Goal: Task Accomplishment & Management: Manage account settings

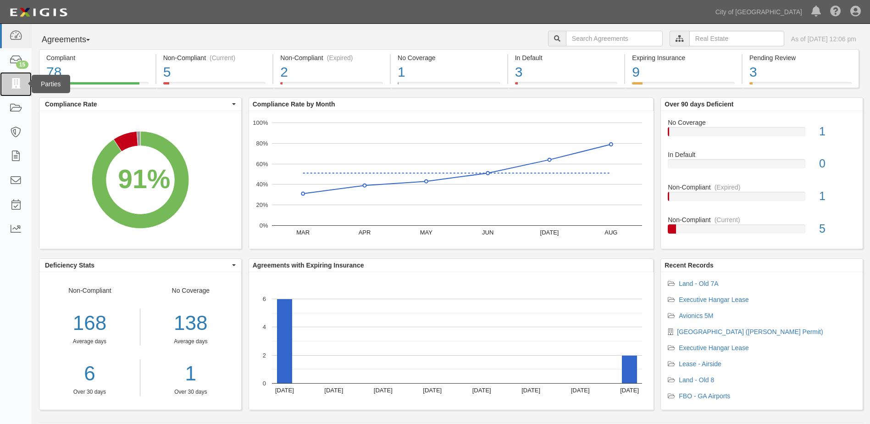
click at [14, 87] on icon at bounding box center [15, 84] width 13 height 11
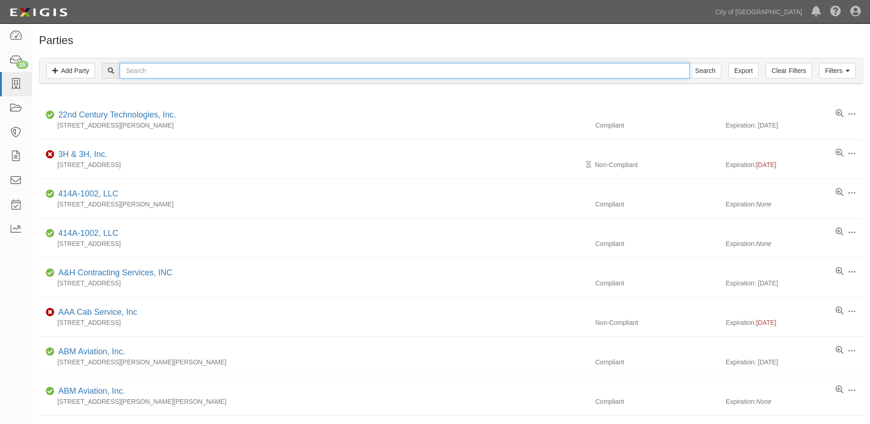
click at [143, 74] on input "text" at bounding box center [405, 71] width 570 height 16
type input "FRONTIER"
click at [689, 63] on input "Search" at bounding box center [705, 71] width 32 height 16
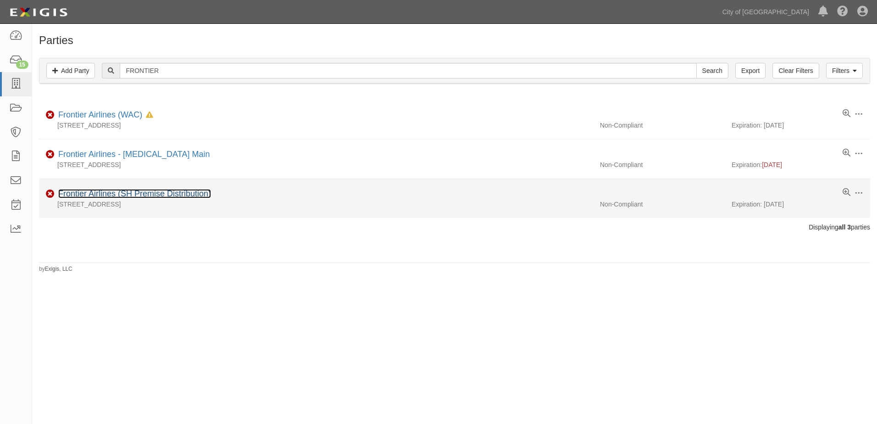
click at [88, 194] on link "Frontier Airlines (SH Premise Distribution)" at bounding box center [134, 193] width 153 height 9
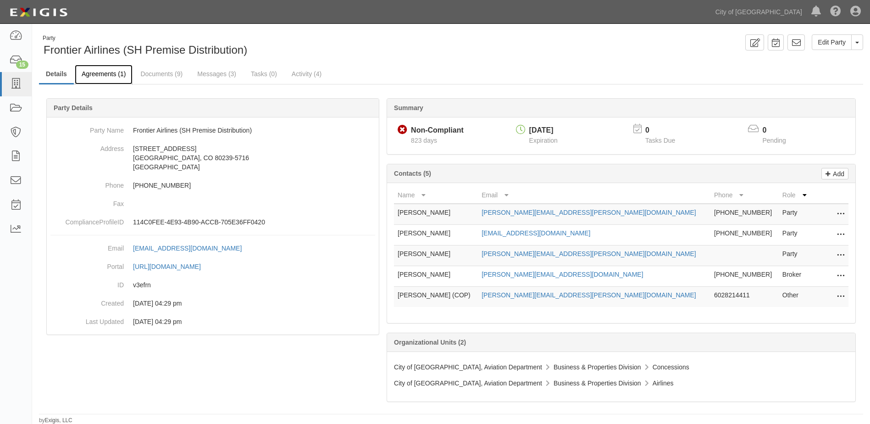
click at [102, 78] on link "Agreements (1)" at bounding box center [104, 75] width 58 height 20
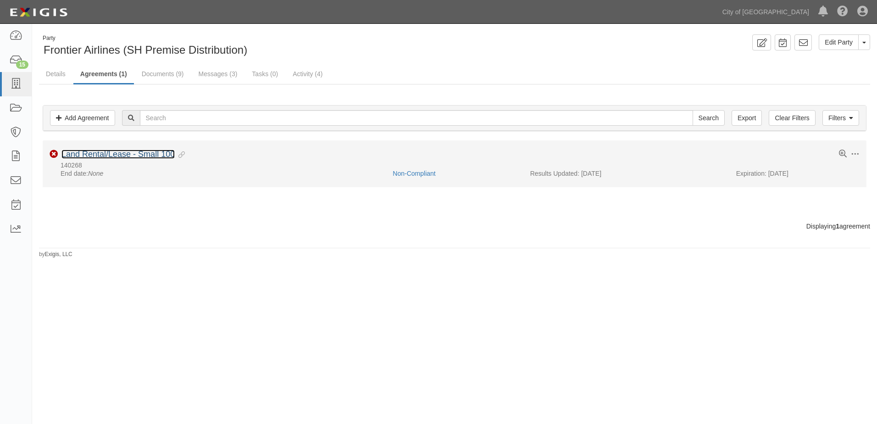
click at [108, 155] on link "Land Rental/Lease - Small 100" at bounding box center [117, 153] width 113 height 9
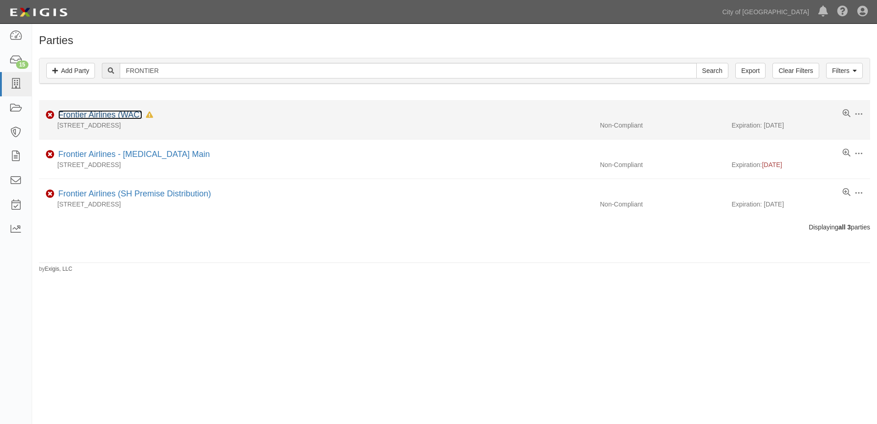
click at [101, 112] on link "Frontier Airlines (WAC)" at bounding box center [100, 114] width 84 height 9
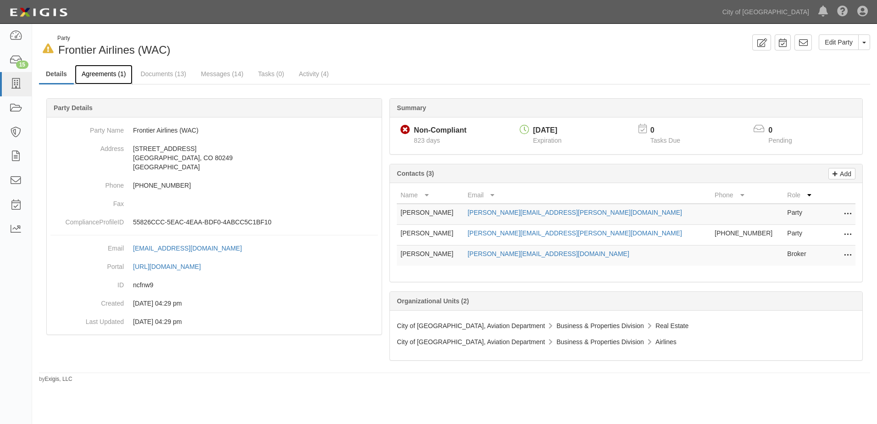
click at [101, 77] on link "Agreements (1)" at bounding box center [104, 75] width 58 height 20
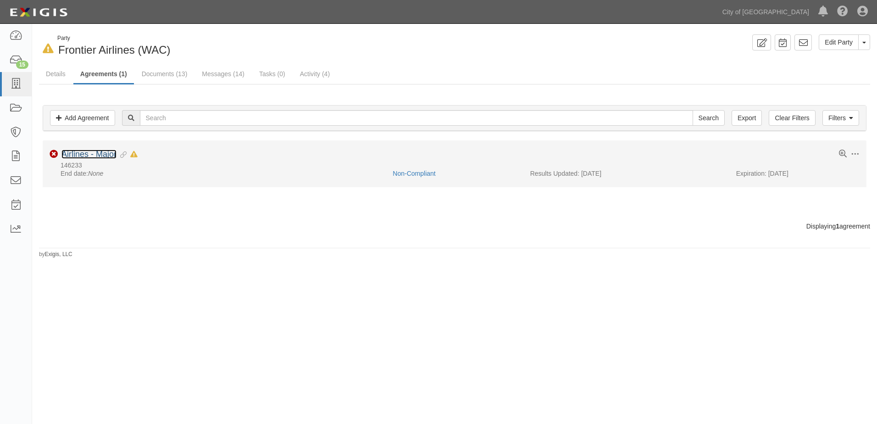
click at [89, 156] on link "Airlines - Major" at bounding box center [88, 153] width 55 height 9
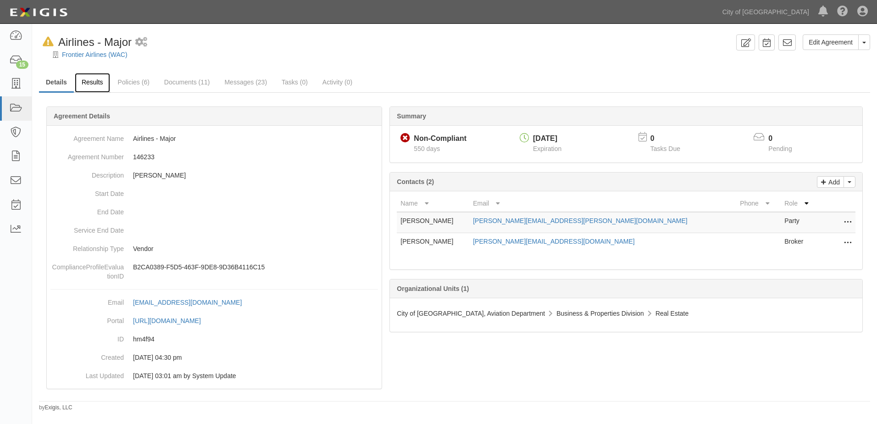
click at [94, 81] on link "Results" at bounding box center [92, 83] width 35 height 20
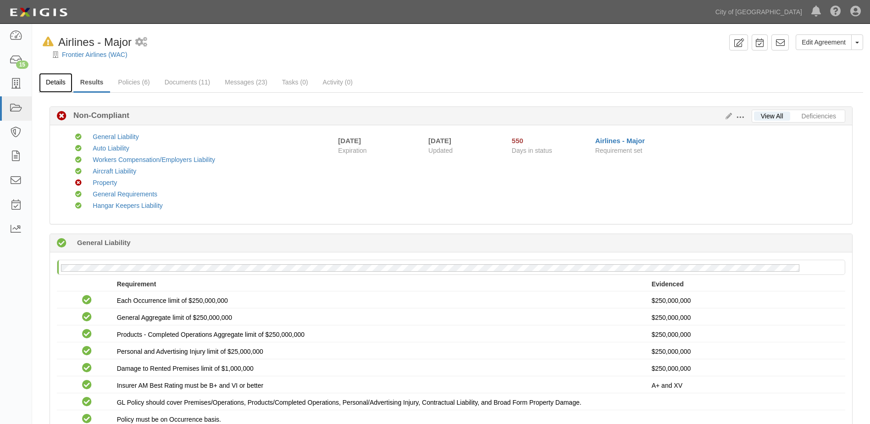
click at [55, 77] on link "Details" at bounding box center [55, 83] width 33 height 20
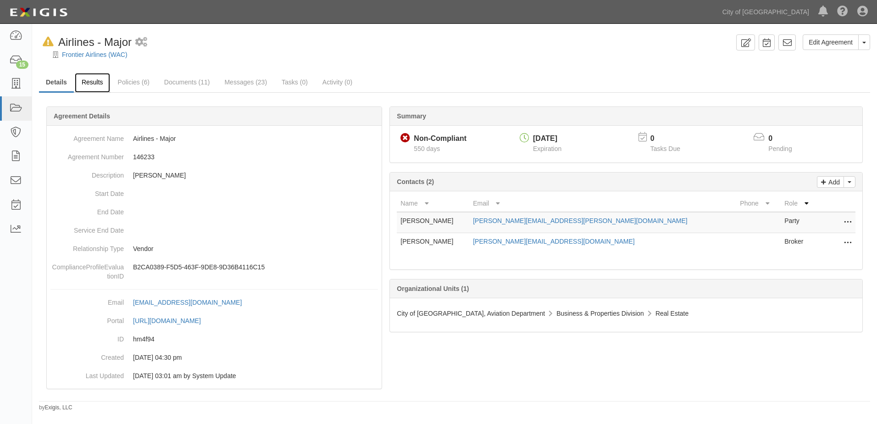
click at [101, 87] on link "Results" at bounding box center [92, 83] width 35 height 20
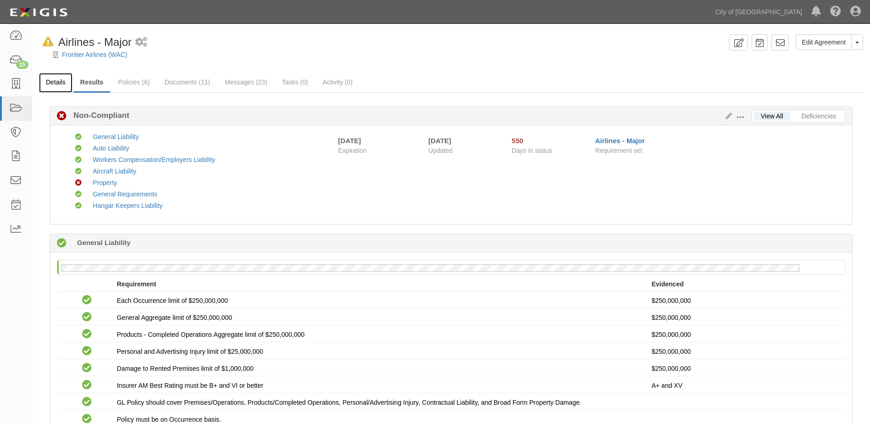
click at [61, 82] on link "Details" at bounding box center [55, 83] width 33 height 20
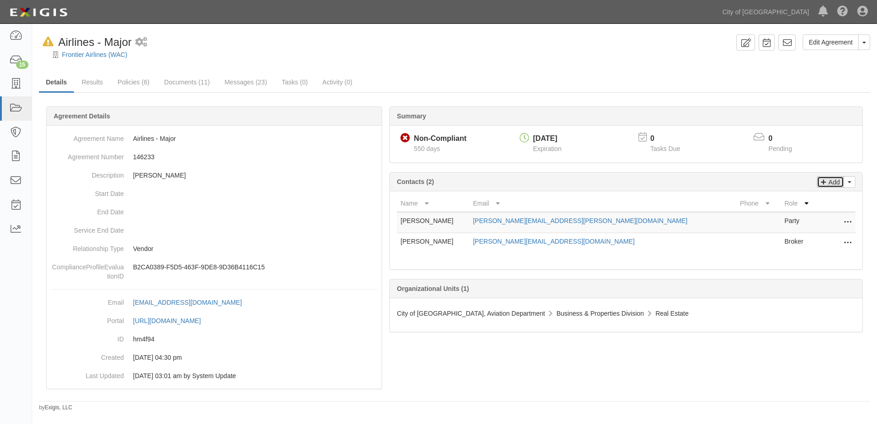
click at [830, 182] on p "Add" at bounding box center [833, 182] width 14 height 11
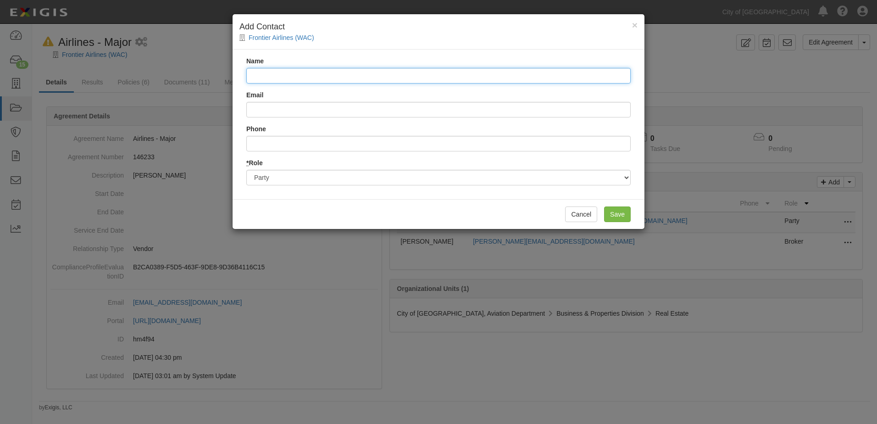
click at [260, 71] on input "Name" at bounding box center [438, 76] width 384 height 16
type input "Les Blair"
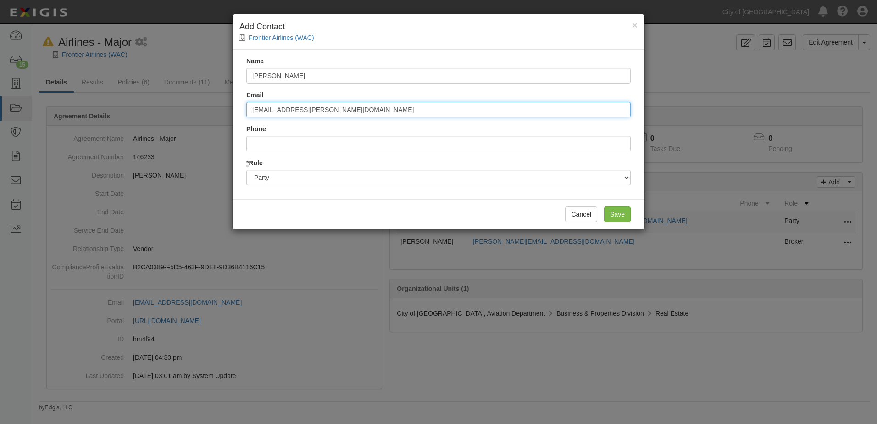
type input "les.blair@flyfrontier.com"
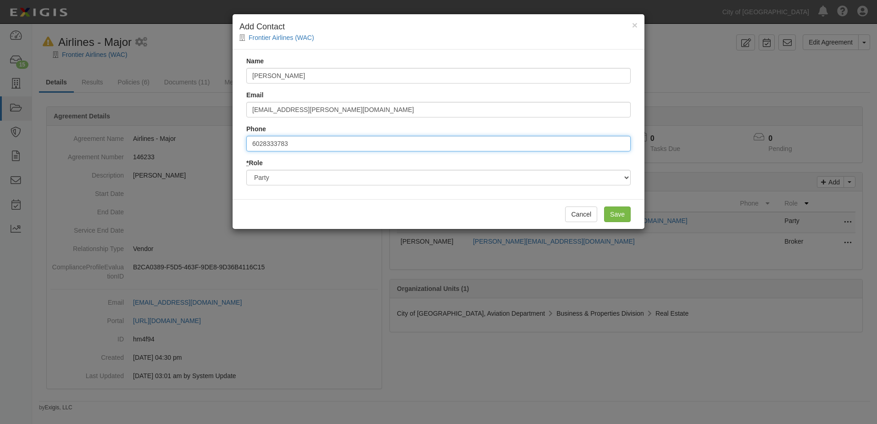
type input "6028333783"
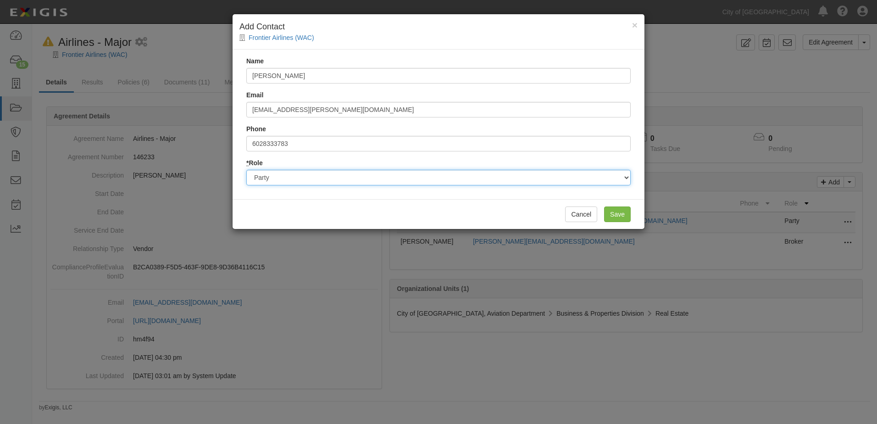
click at [288, 178] on select "Party Broker Other" at bounding box center [438, 178] width 384 height 16
select select "Other"
click at [246, 170] on select "Party Broker Other" at bounding box center [438, 178] width 384 height 16
click at [624, 210] on input "Save" at bounding box center [617, 214] width 27 height 16
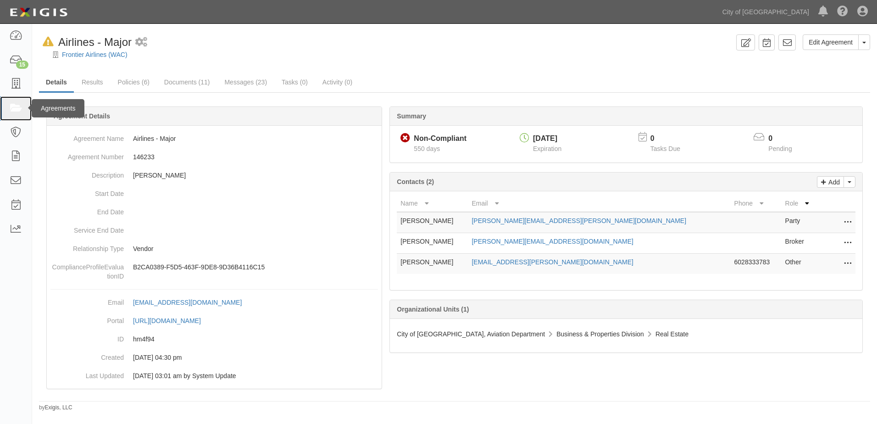
click at [6, 107] on link at bounding box center [16, 108] width 32 height 24
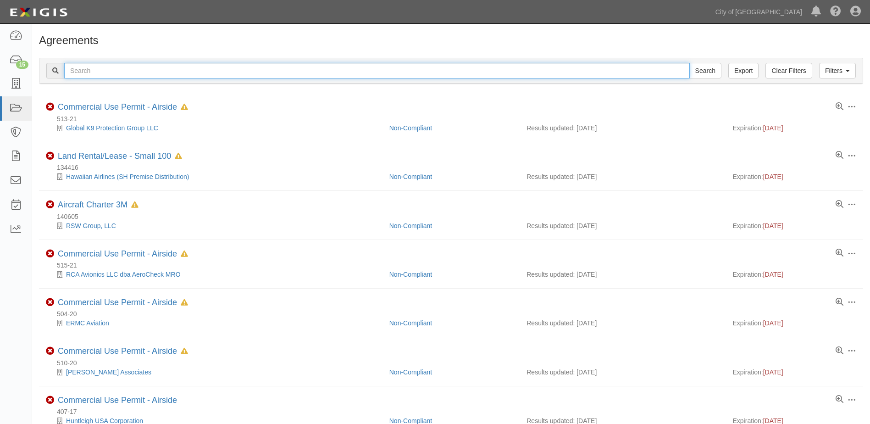
click at [168, 72] on input "text" at bounding box center [376, 71] width 625 height 16
type input "147168"
click at [689, 63] on input "Search" at bounding box center [705, 71] width 32 height 16
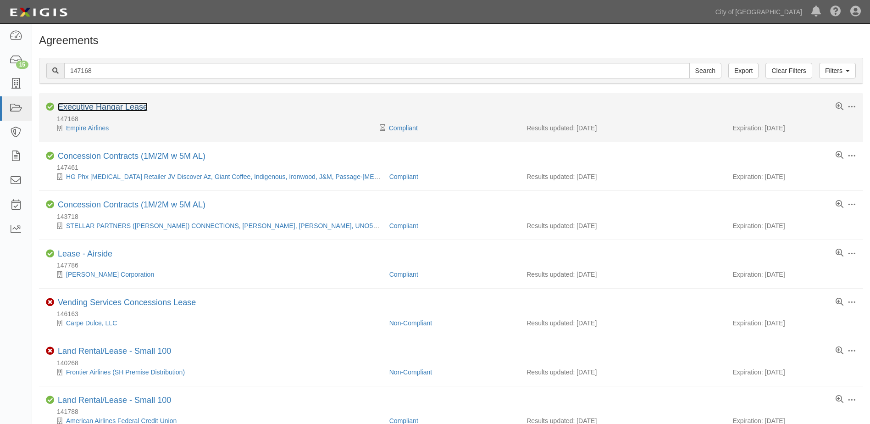
click at [116, 103] on link "Executive Hangar Lease" at bounding box center [103, 106] width 90 height 9
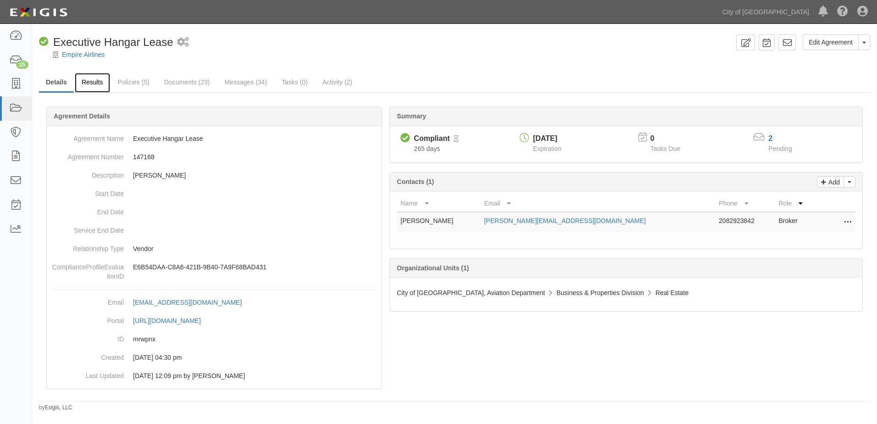
click at [90, 82] on link "Results" at bounding box center [92, 83] width 35 height 20
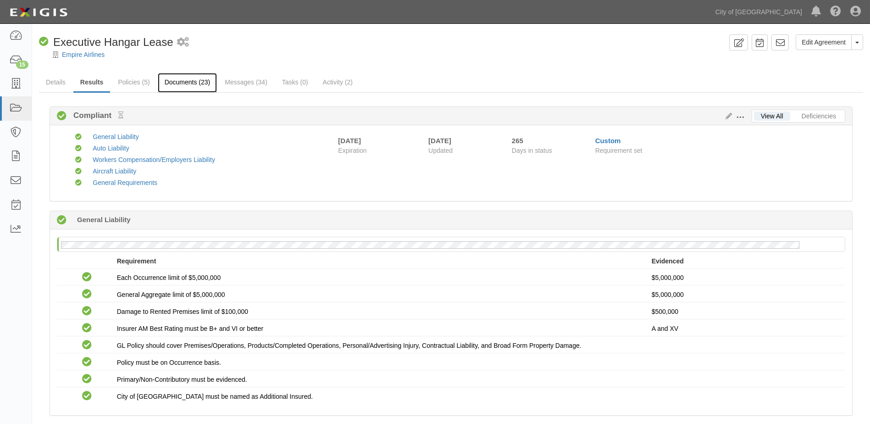
click at [183, 89] on link "Documents (23)" at bounding box center [188, 83] width 60 height 20
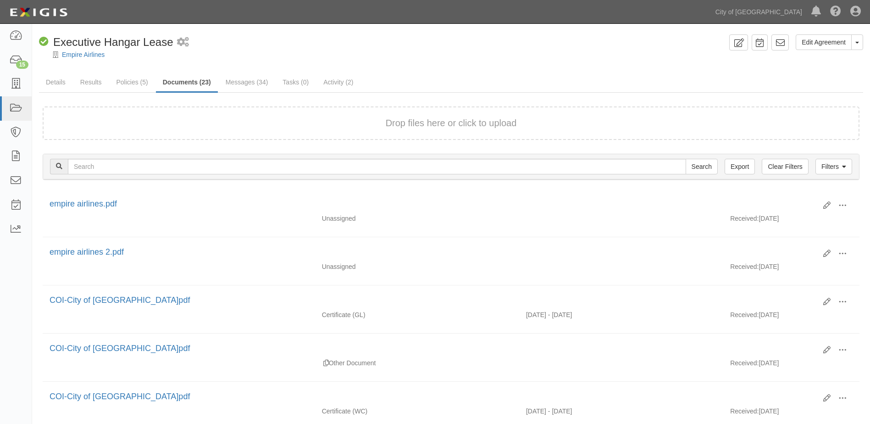
click at [387, 120] on button "Drop files here or click to upload" at bounding box center [451, 122] width 131 height 13
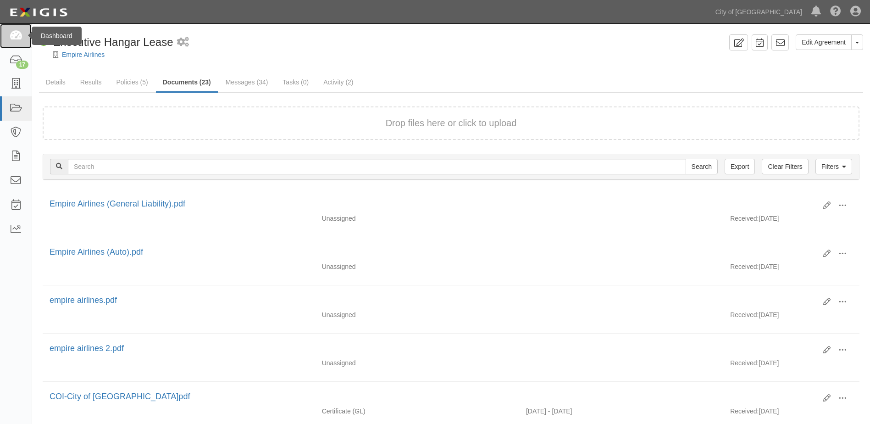
click at [15, 40] on icon at bounding box center [15, 36] width 13 height 11
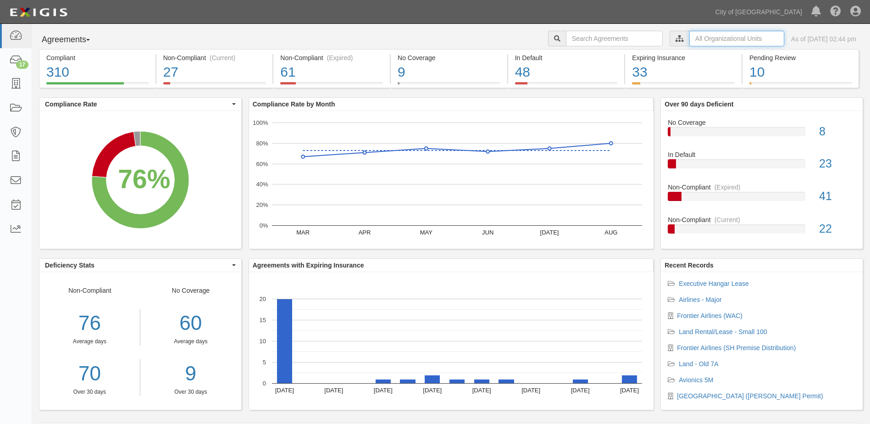
click at [689, 38] on input "text" at bounding box center [736, 39] width 95 height 16
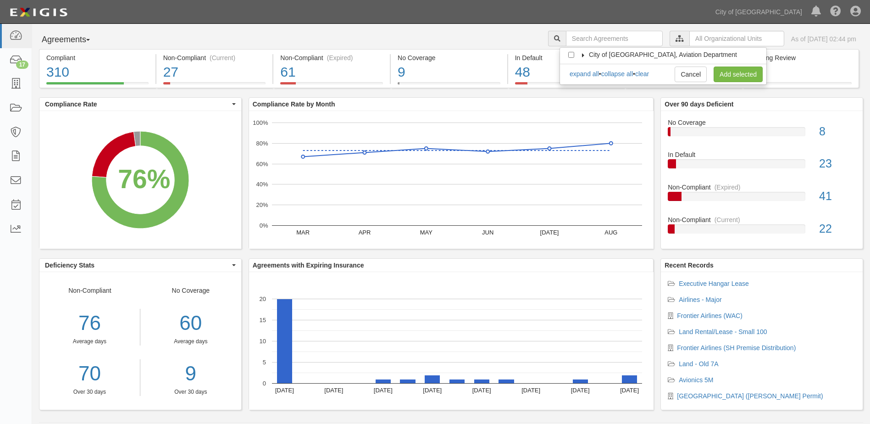
click at [583, 54] on icon at bounding box center [583, 55] width 6 height 4
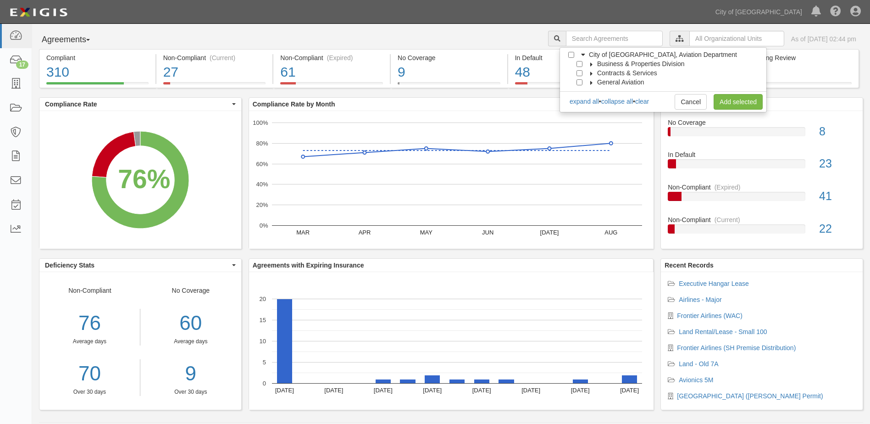
click at [591, 63] on icon at bounding box center [591, 64] width 6 height 4
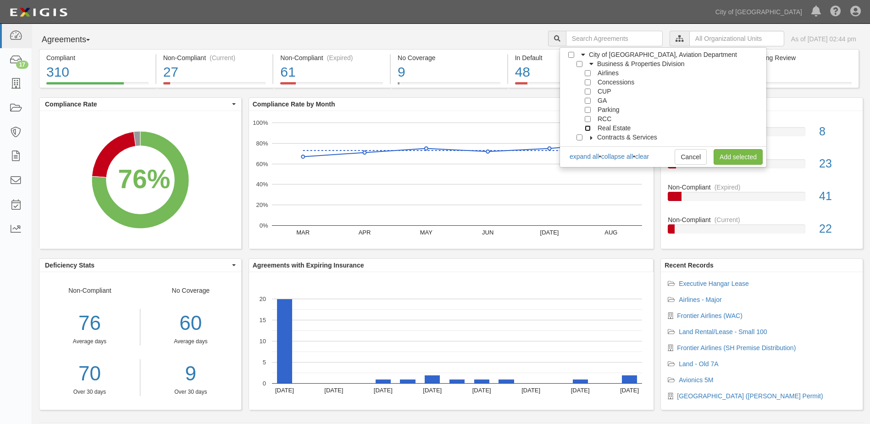
click at [588, 129] on input "Real Estate" at bounding box center [588, 128] width 6 height 6
checkbox input "true"
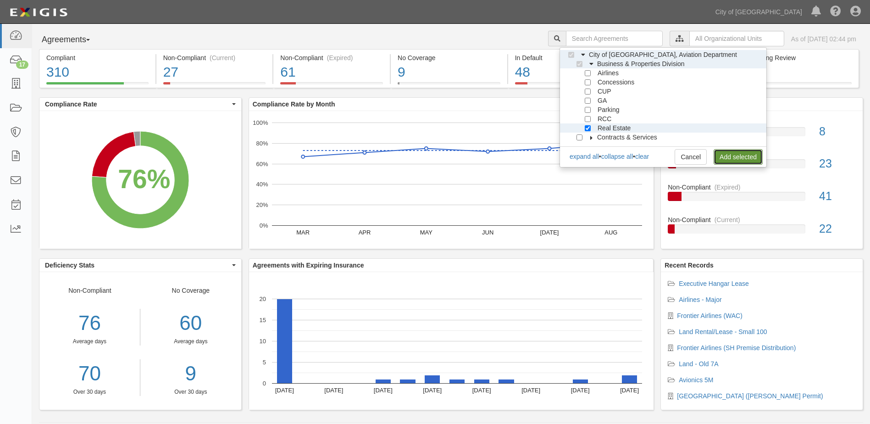
click at [726, 151] on link "Add selected" at bounding box center [738, 157] width 49 height 16
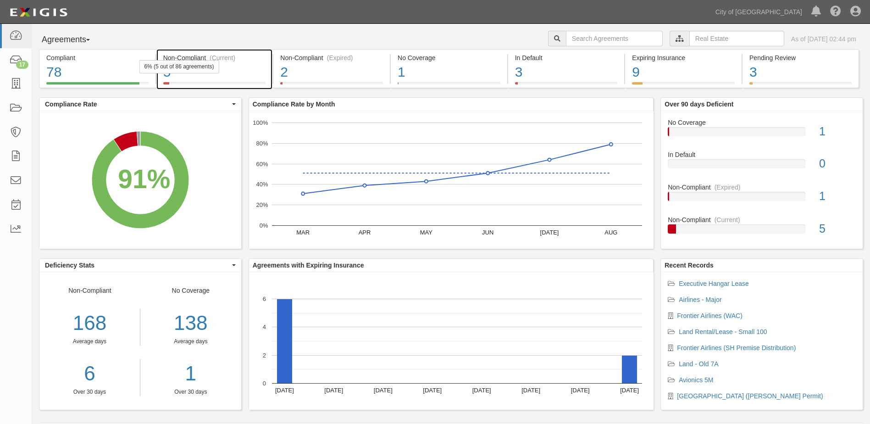
click at [255, 79] on div "5" at bounding box center [214, 72] width 103 height 20
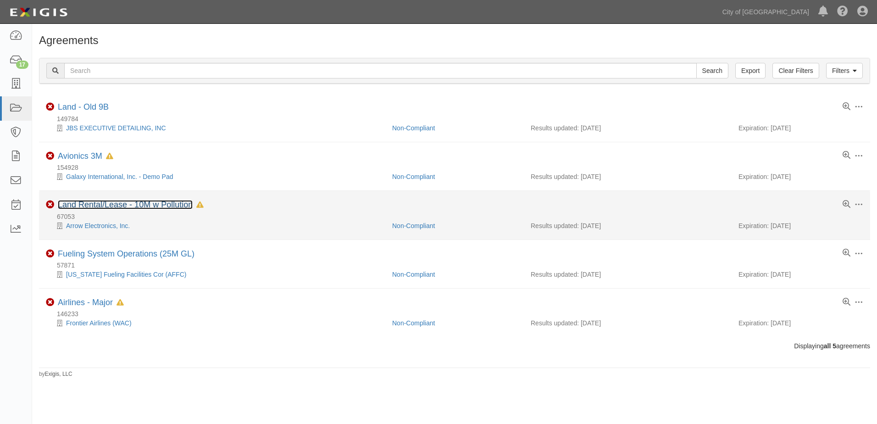
click at [73, 207] on link "Land Rental/Lease - 10M w Pollution" at bounding box center [125, 204] width 135 height 9
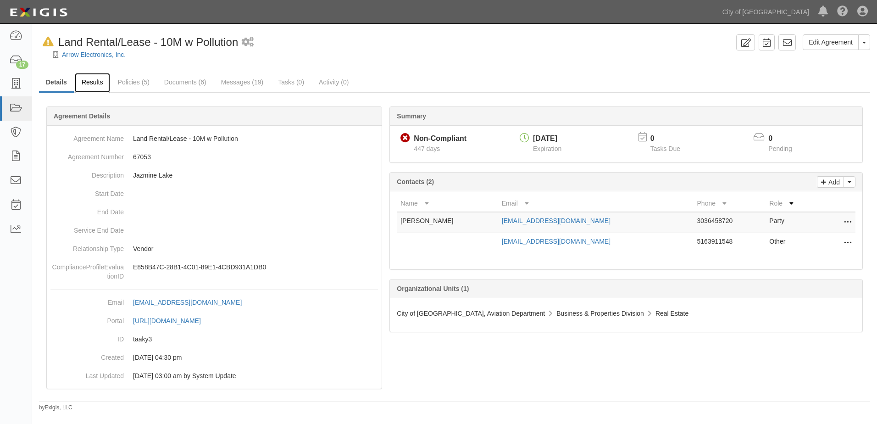
click at [83, 80] on link "Results" at bounding box center [92, 83] width 35 height 20
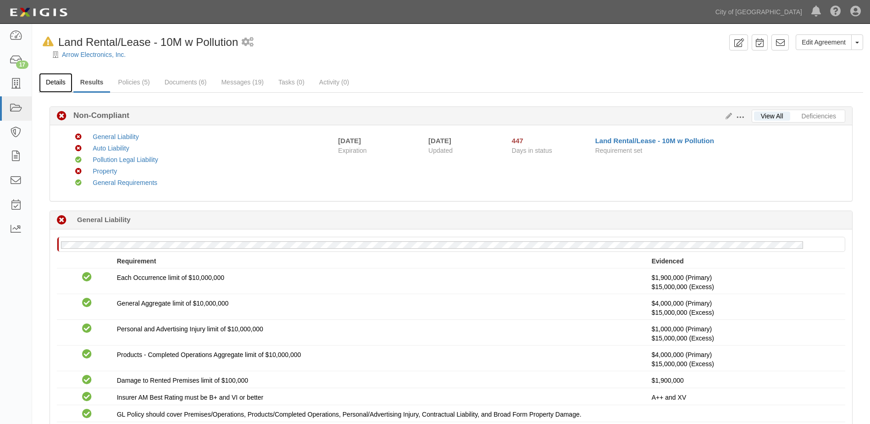
click at [61, 85] on link "Details" at bounding box center [55, 83] width 33 height 20
